Goal: Check status: Check status

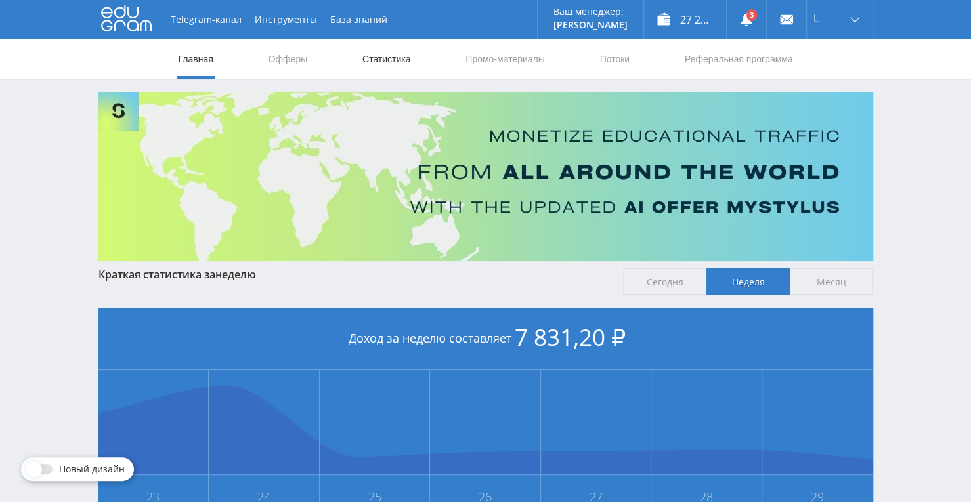
click at [380, 67] on link "Статистика" at bounding box center [386, 58] width 51 height 39
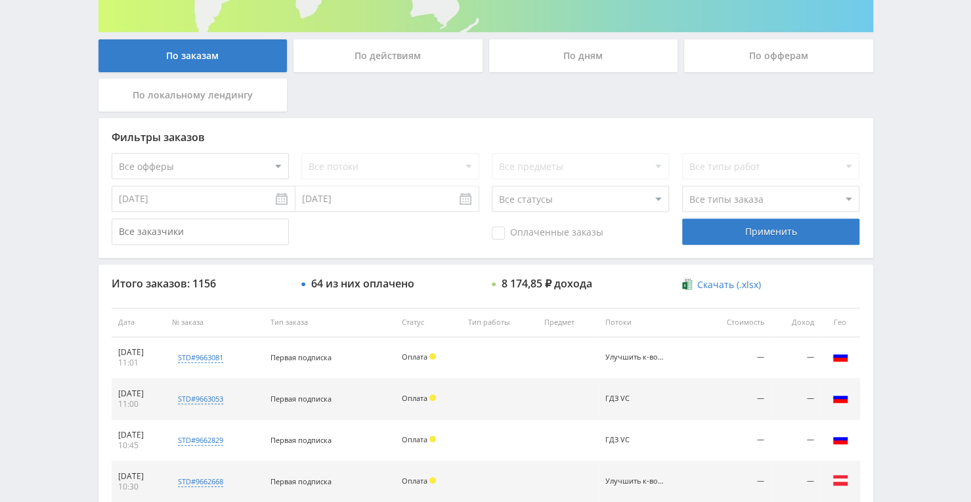
scroll to position [102, 0]
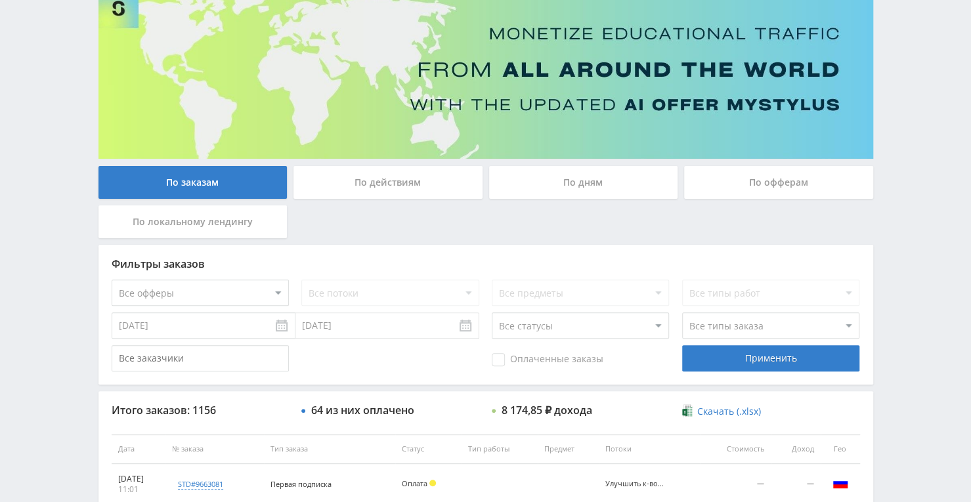
click at [510, 178] on div "По дням" at bounding box center [583, 182] width 189 height 33
click at [0, 0] on input "По дням" at bounding box center [0, 0] width 0 height 0
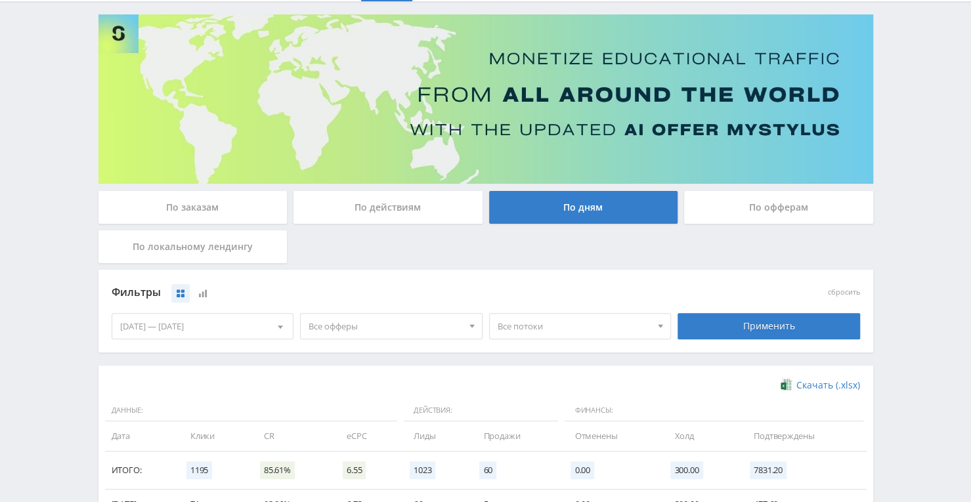
scroll to position [66, 0]
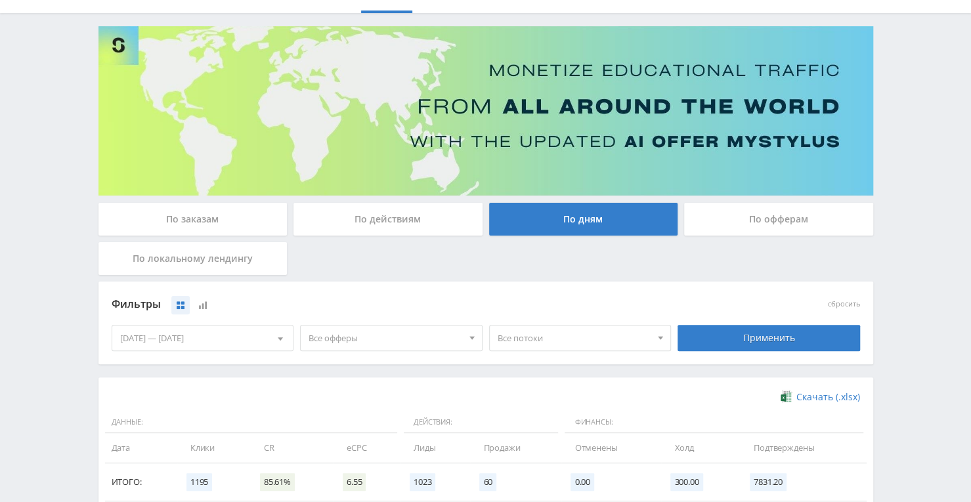
click at [532, 334] on span "Все потоки" at bounding box center [575, 338] width 154 height 25
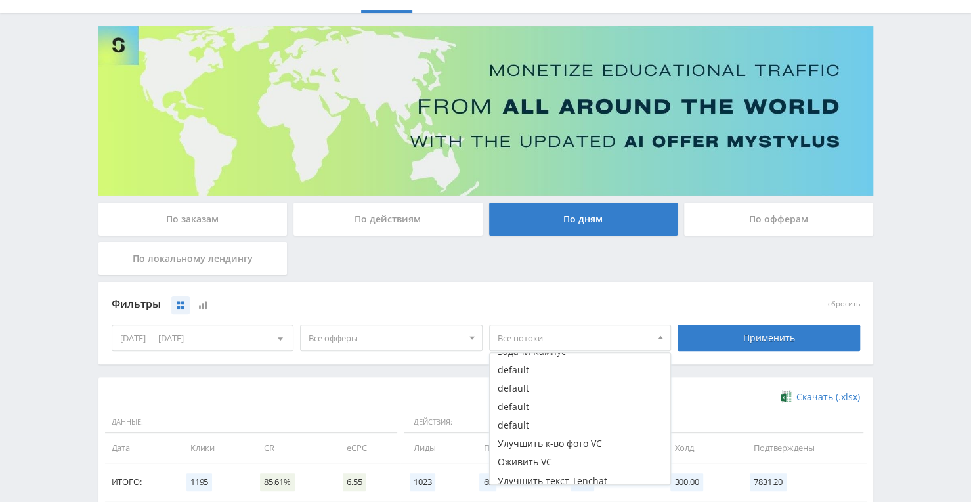
scroll to position [131, 0]
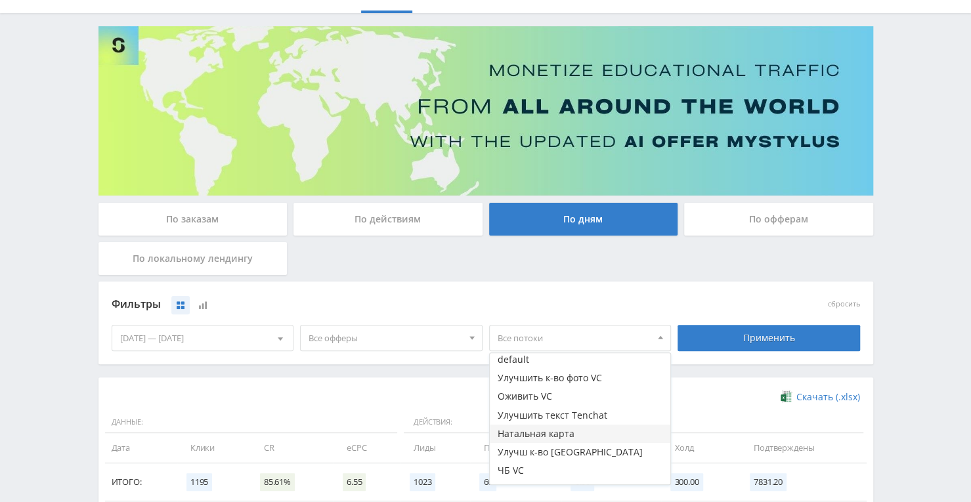
click at [516, 431] on button "Натальная карта" at bounding box center [580, 434] width 181 height 18
click at [574, 430] on button "Натальная карта" at bounding box center [580, 434] width 181 height 18
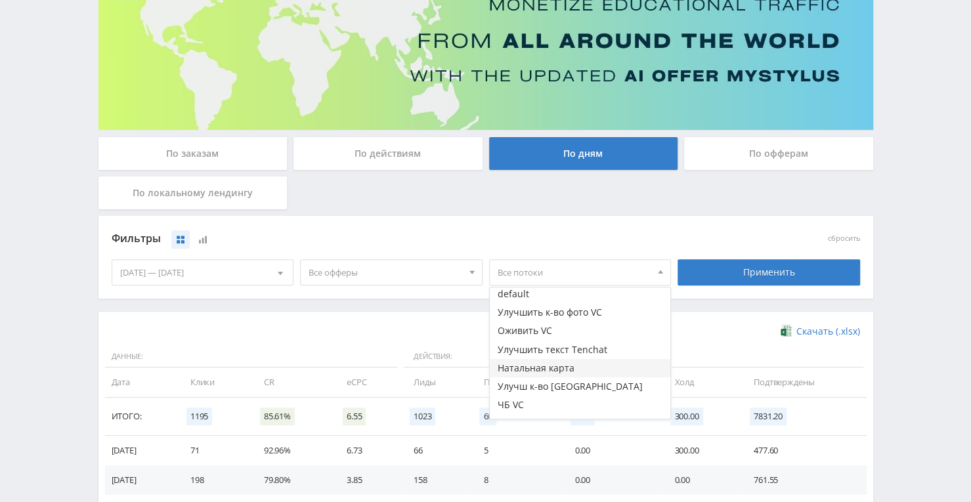
click at [560, 360] on button "Натальная карта" at bounding box center [580, 368] width 181 height 18
click at [452, 273] on span "Все офферы" at bounding box center [386, 272] width 154 height 25
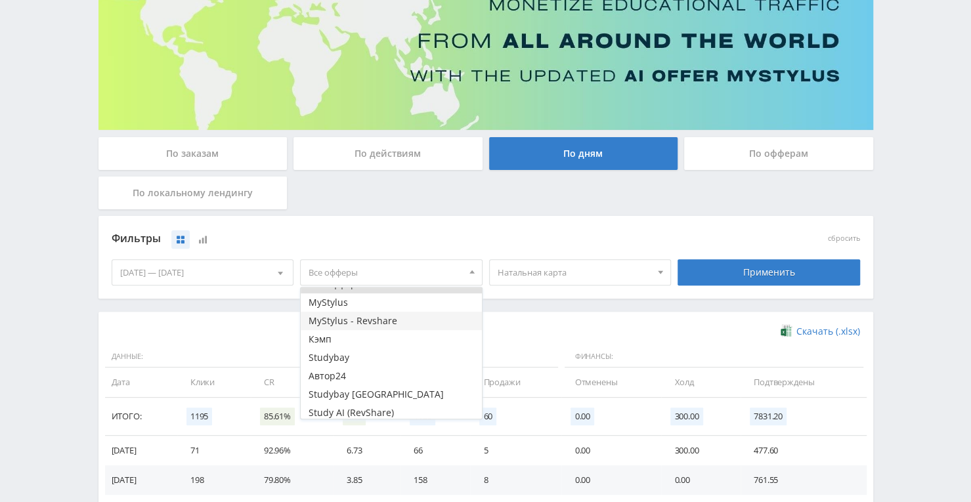
scroll to position [16, 0]
click at [372, 414] on button "Study AI (RevShare)" at bounding box center [391, 410] width 181 height 18
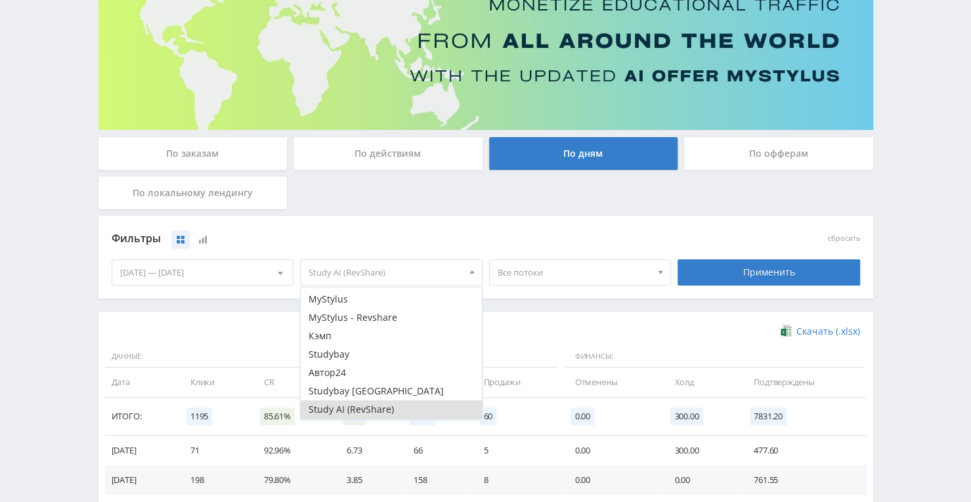
click at [554, 277] on span "Все потоки" at bounding box center [575, 272] width 154 height 25
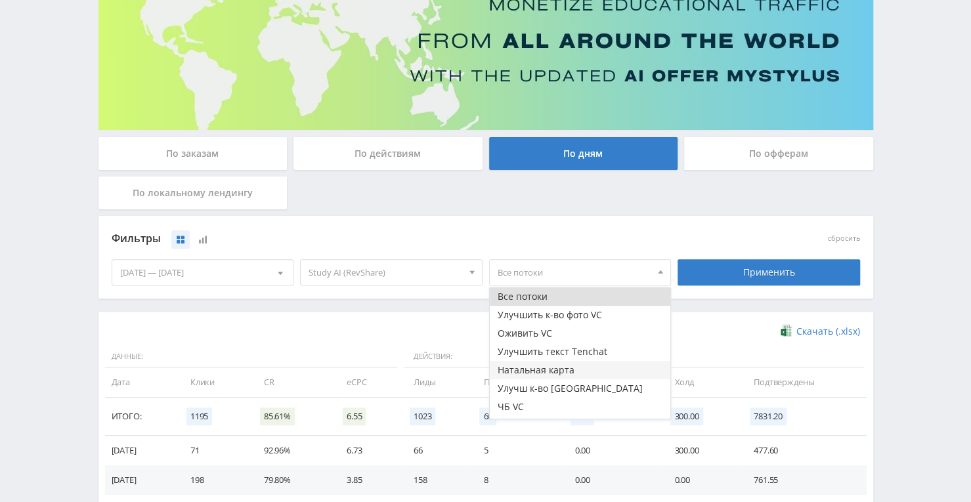
click at [520, 374] on button "Натальная карта" at bounding box center [580, 370] width 181 height 18
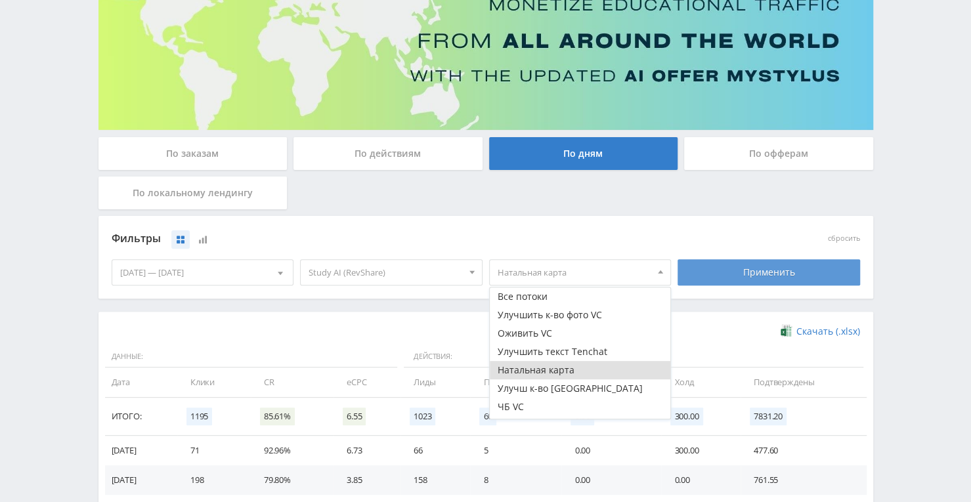
click at [707, 267] on div "Применить" at bounding box center [769, 272] width 183 height 26
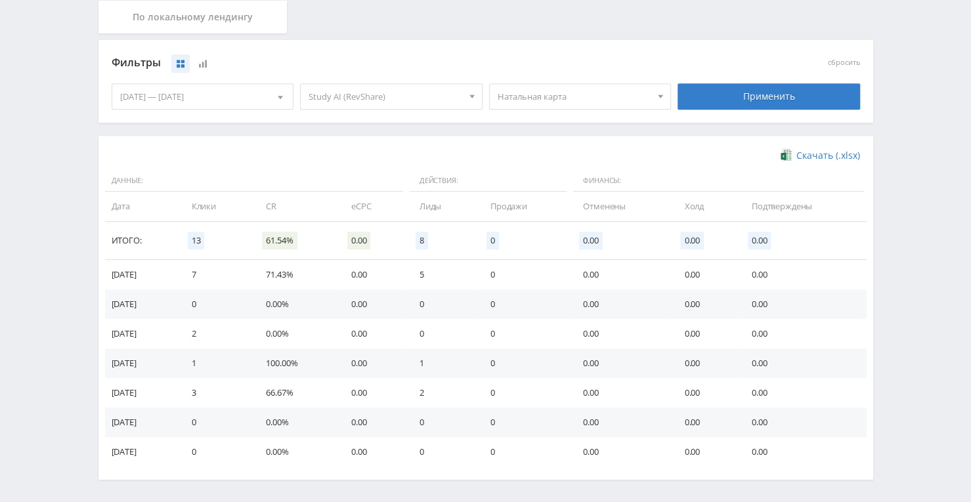
scroll to position [356, 0]
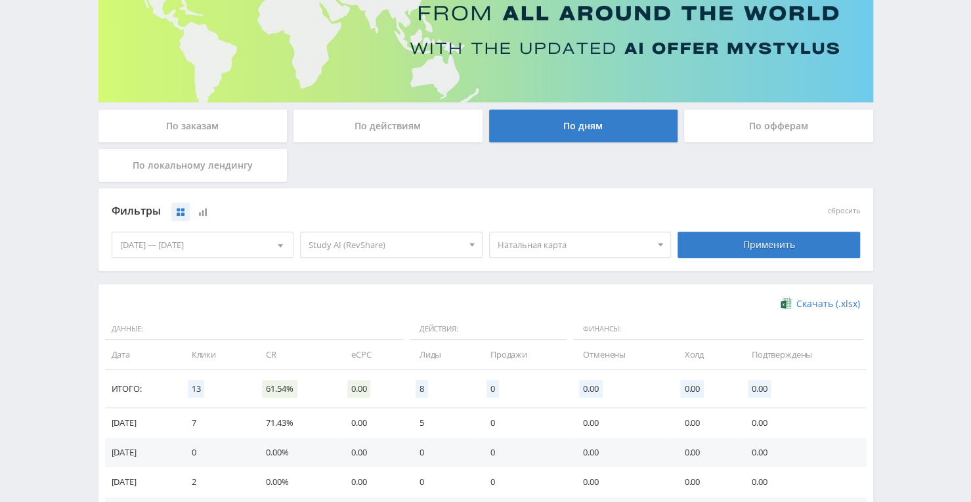
click at [242, 116] on div "По заказам" at bounding box center [193, 126] width 189 height 33
click at [0, 0] on input "По заказам" at bounding box center [0, 0] width 0 height 0
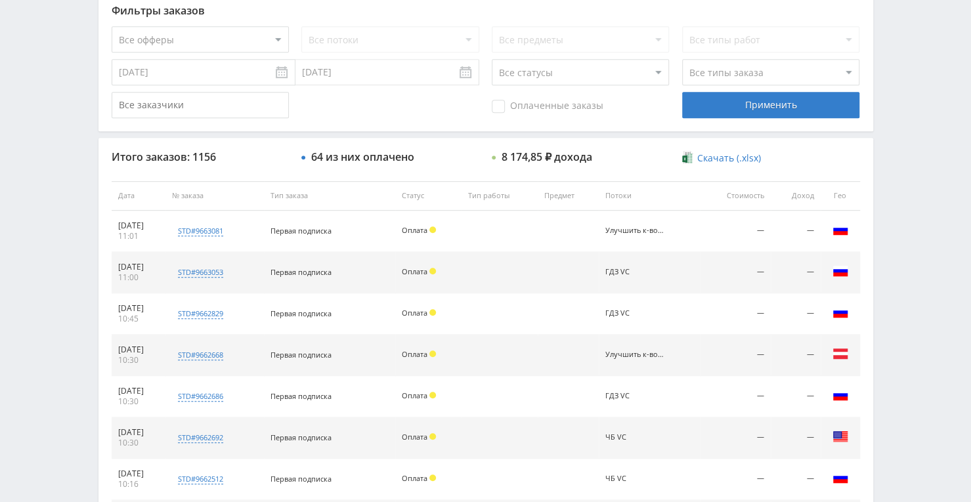
drag, startPoint x: 306, startPoint y: 32, endPoint x: 202, endPoint y: 36, distance: 104.5
click at [304, 32] on div "Все потоки" at bounding box center [389, 39] width 177 height 26
click at [202, 36] on select "Все офферы MyStylus MyStylus - Revshare Кэмп Studybay Автор24 Studybay [GEOGRAP…" at bounding box center [200, 39] width 177 height 26
select select "376"
click at [407, 36] on select "Все потоки Улучшить к-во фото VC Оживить VC Улучшить текст Tenchat Натальная ка…" at bounding box center [389, 39] width 177 height 26
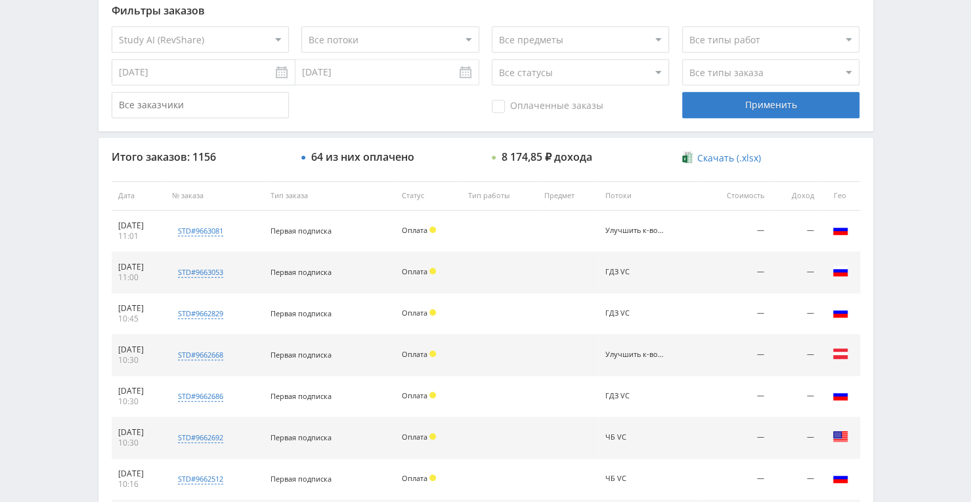
select select "6646028"
click at [301, 26] on select "Все потоки Улучшить к-во фото VC Оживить VC Улучшить текст Tenchat Натальная ка…" at bounding box center [389, 39] width 177 height 26
click at [705, 106] on div "Применить" at bounding box center [770, 105] width 177 height 26
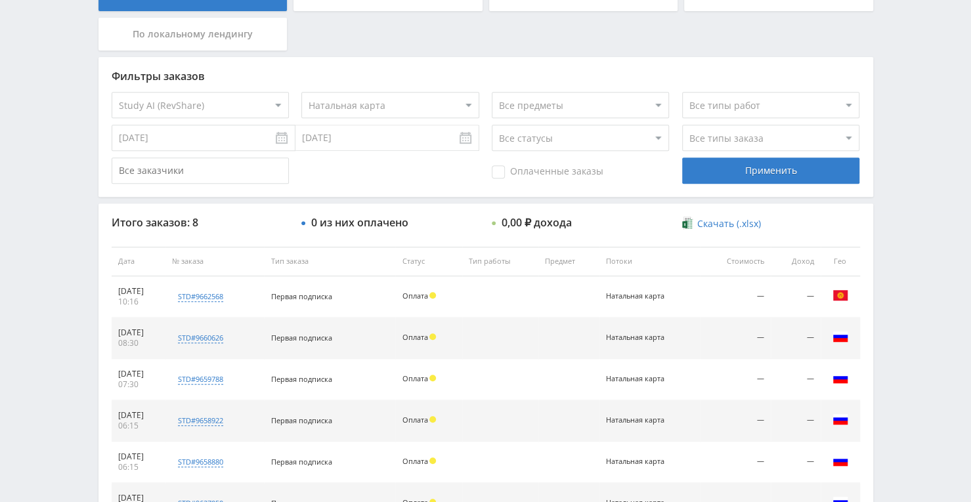
scroll to position [225, 0]
